Goal: Task Accomplishment & Management: Use online tool/utility

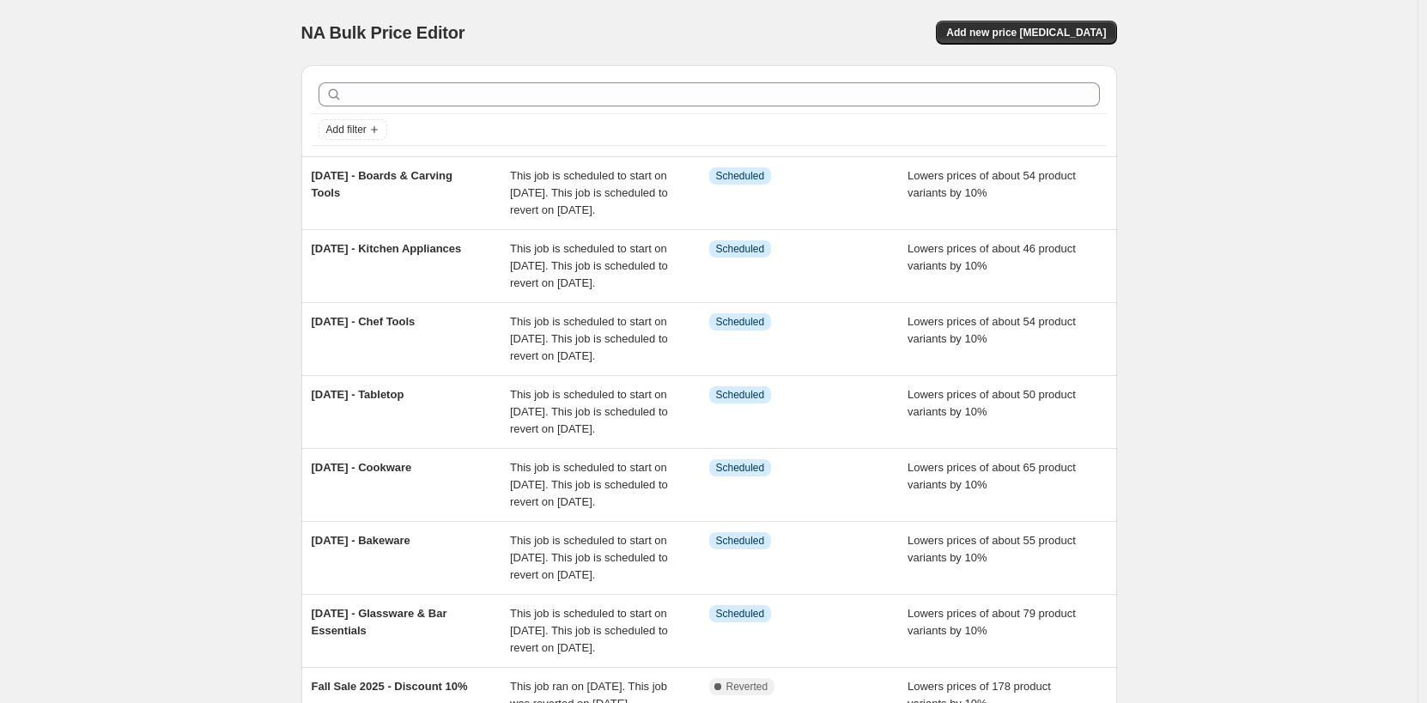
click at [1197, 340] on div "NA Bulk Price Editor. This page is ready NA Bulk Price Editor Add new price cha…" at bounding box center [708, 502] width 1417 height 1004
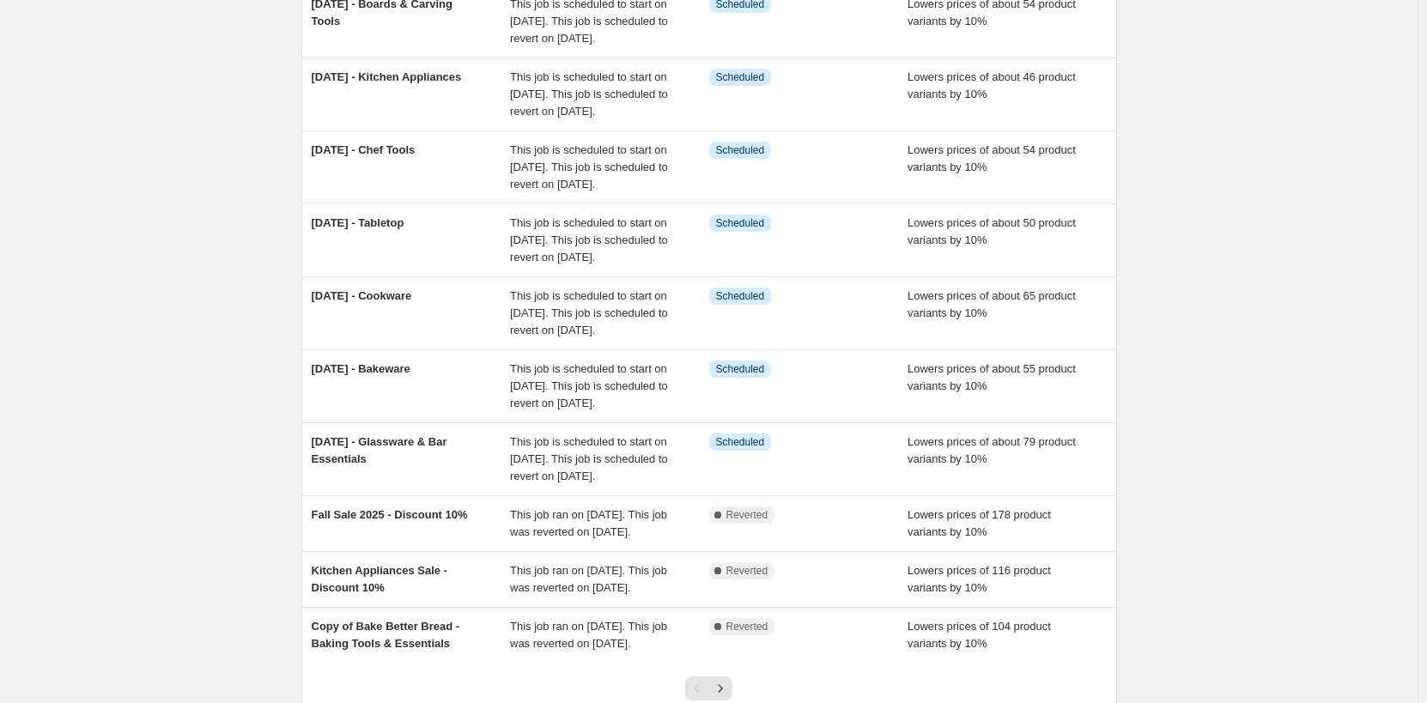
scroll to position [86, 0]
